Goal: Task Accomplishment & Management: Complete application form

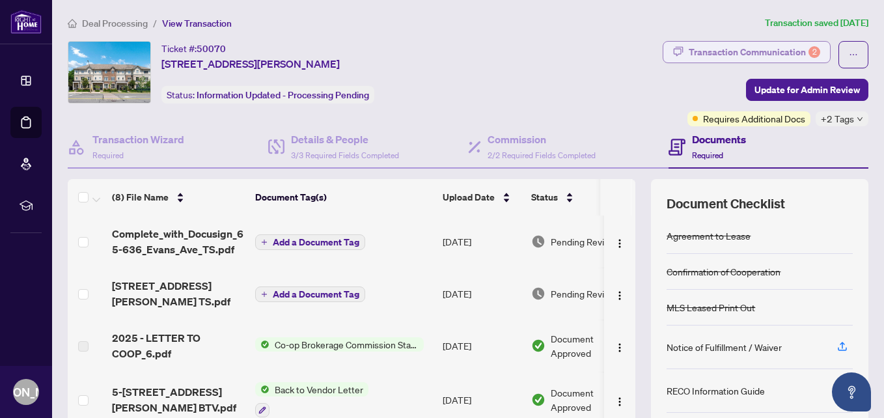
click at [673, 57] on span "button" at bounding box center [678, 52] width 10 height 21
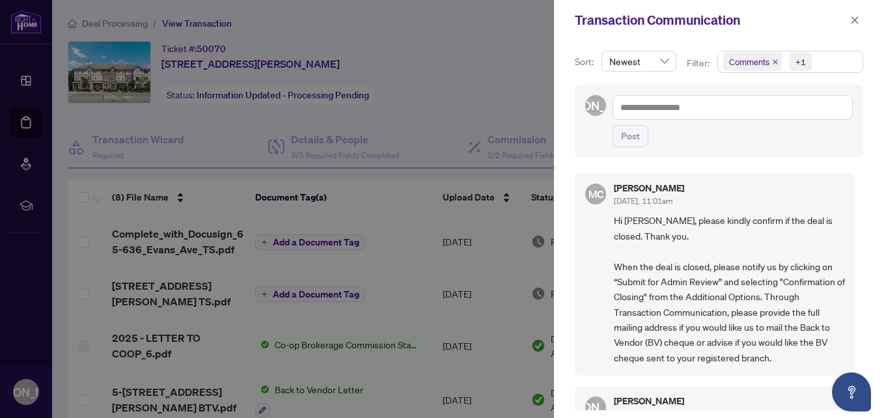
click at [523, 66] on div at bounding box center [442, 209] width 884 height 418
click at [862, 15] on div "Transaction Communication" at bounding box center [719, 20] width 330 height 40
click at [858, 18] on icon "close" at bounding box center [854, 19] width 7 height 7
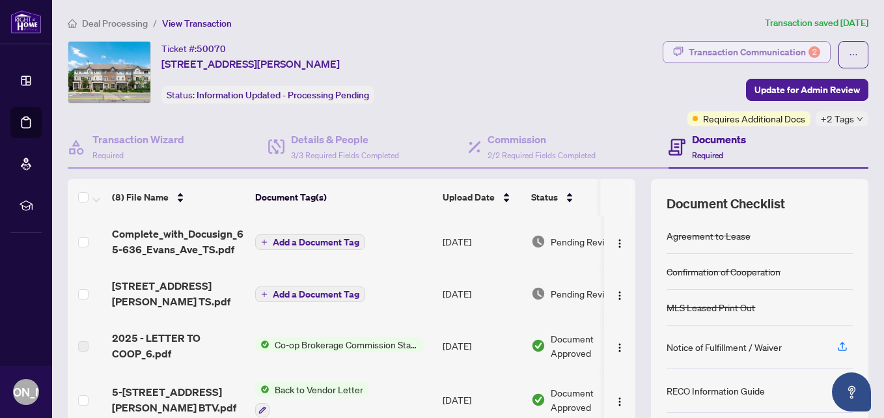
click at [731, 49] on div "Transaction Communication 2" at bounding box center [754, 52] width 131 height 21
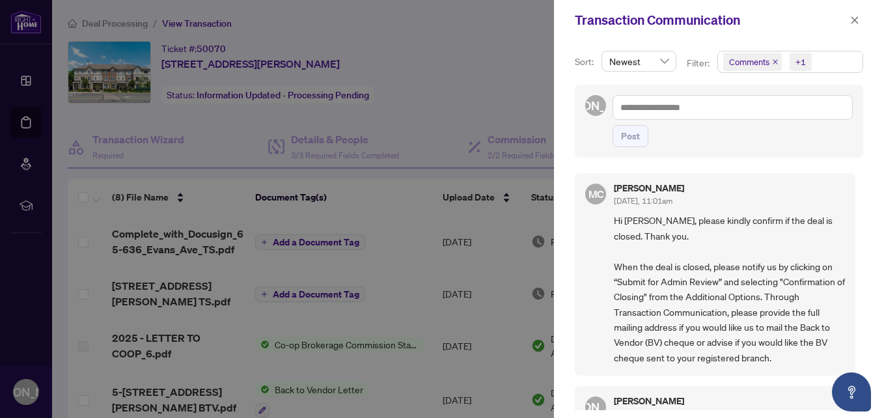
click at [846, 26] on span at bounding box center [854, 20] width 17 height 16
click at [850, 23] on button "button" at bounding box center [854, 20] width 17 height 16
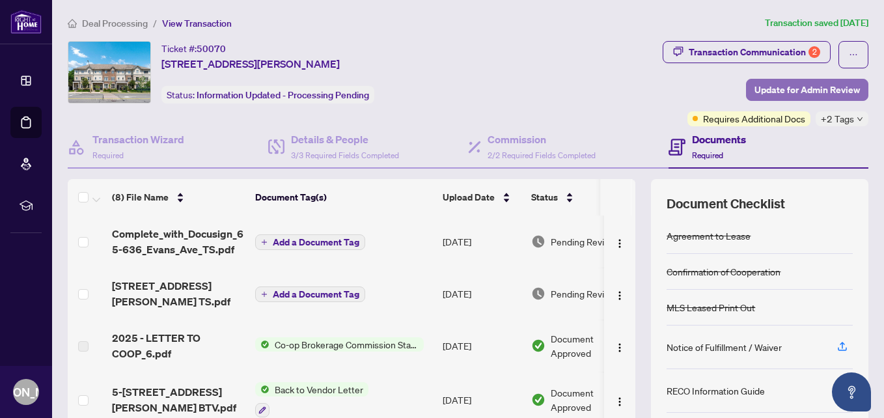
click at [805, 89] on span "Update for Admin Review" at bounding box center [806, 89] width 105 height 21
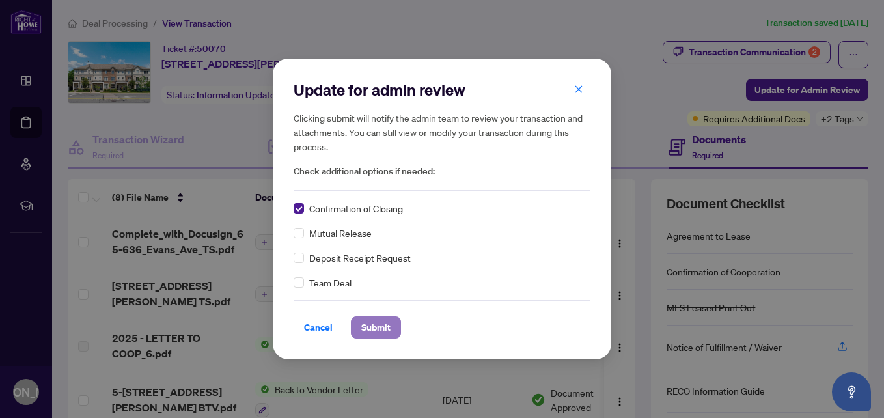
click at [373, 321] on span "Submit" at bounding box center [375, 327] width 29 height 21
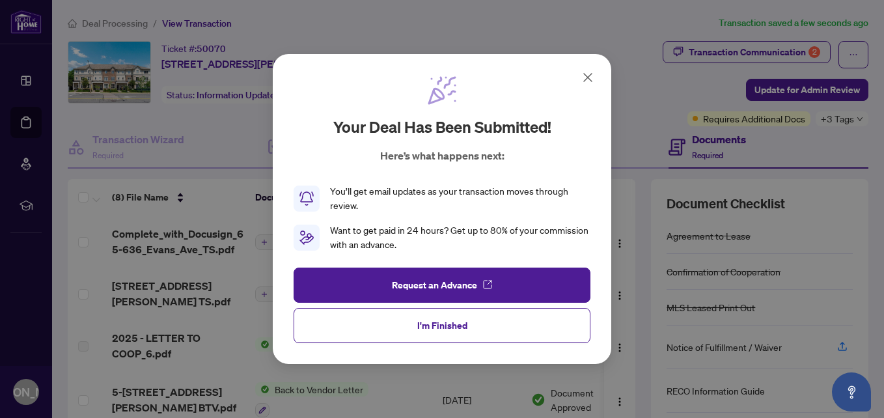
click at [583, 75] on icon at bounding box center [588, 78] width 16 height 16
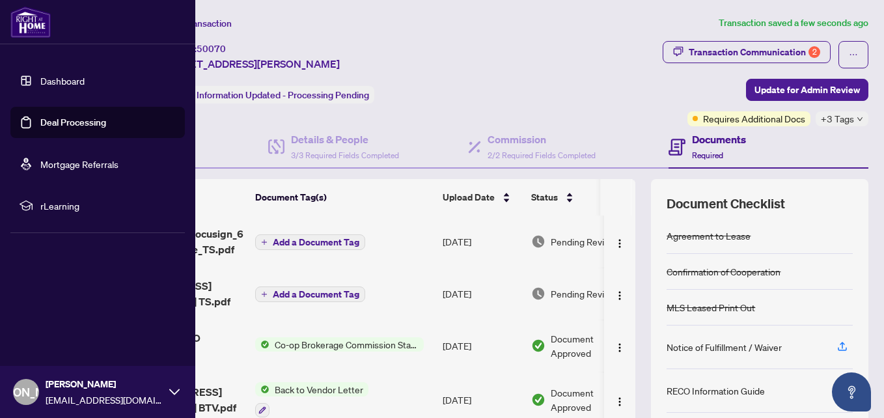
click at [79, 122] on link "Deal Processing" at bounding box center [73, 122] width 66 height 12
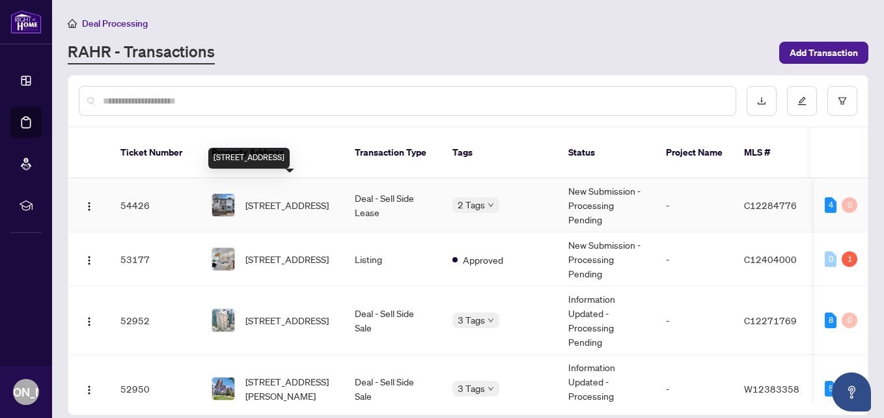
click at [307, 198] on span "[STREET_ADDRESS]" at bounding box center [286, 205] width 83 height 14
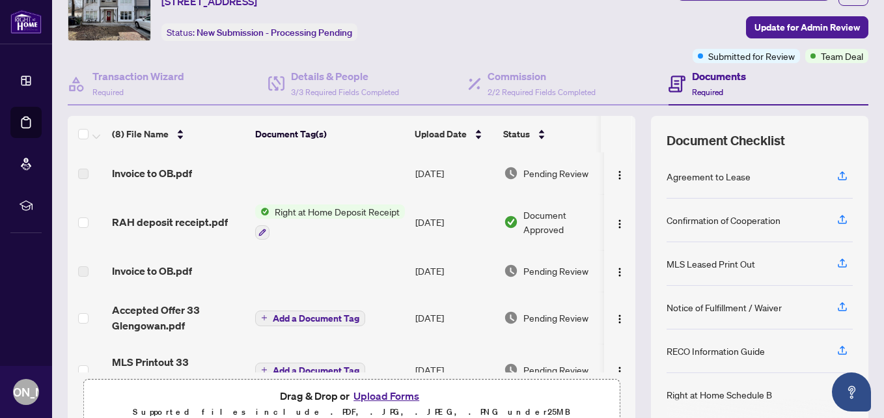
scroll to position [96, 0]
